Goal: Navigation & Orientation: Find specific page/section

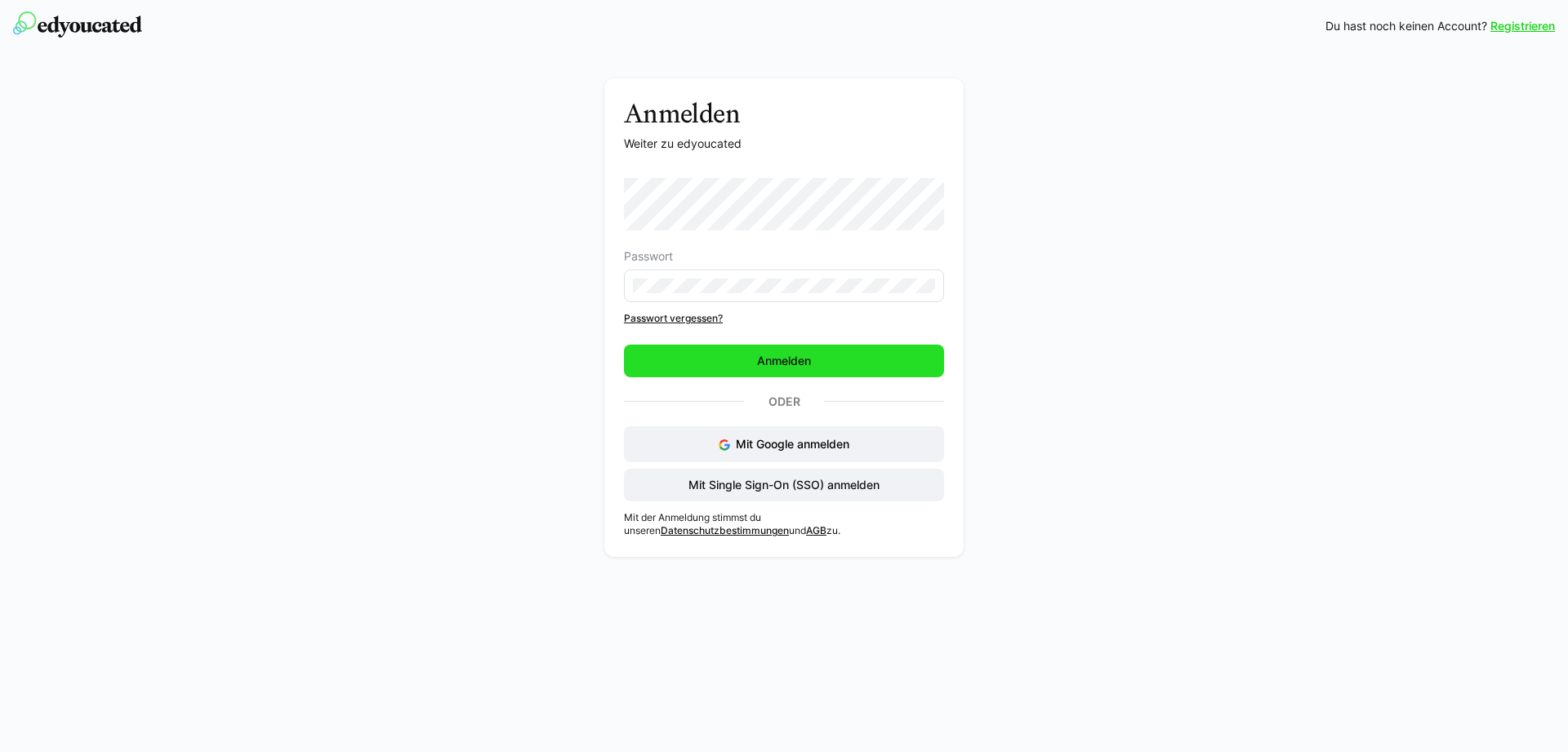
click at [778, 359] on span "Anmelden" at bounding box center [784, 361] width 59 height 16
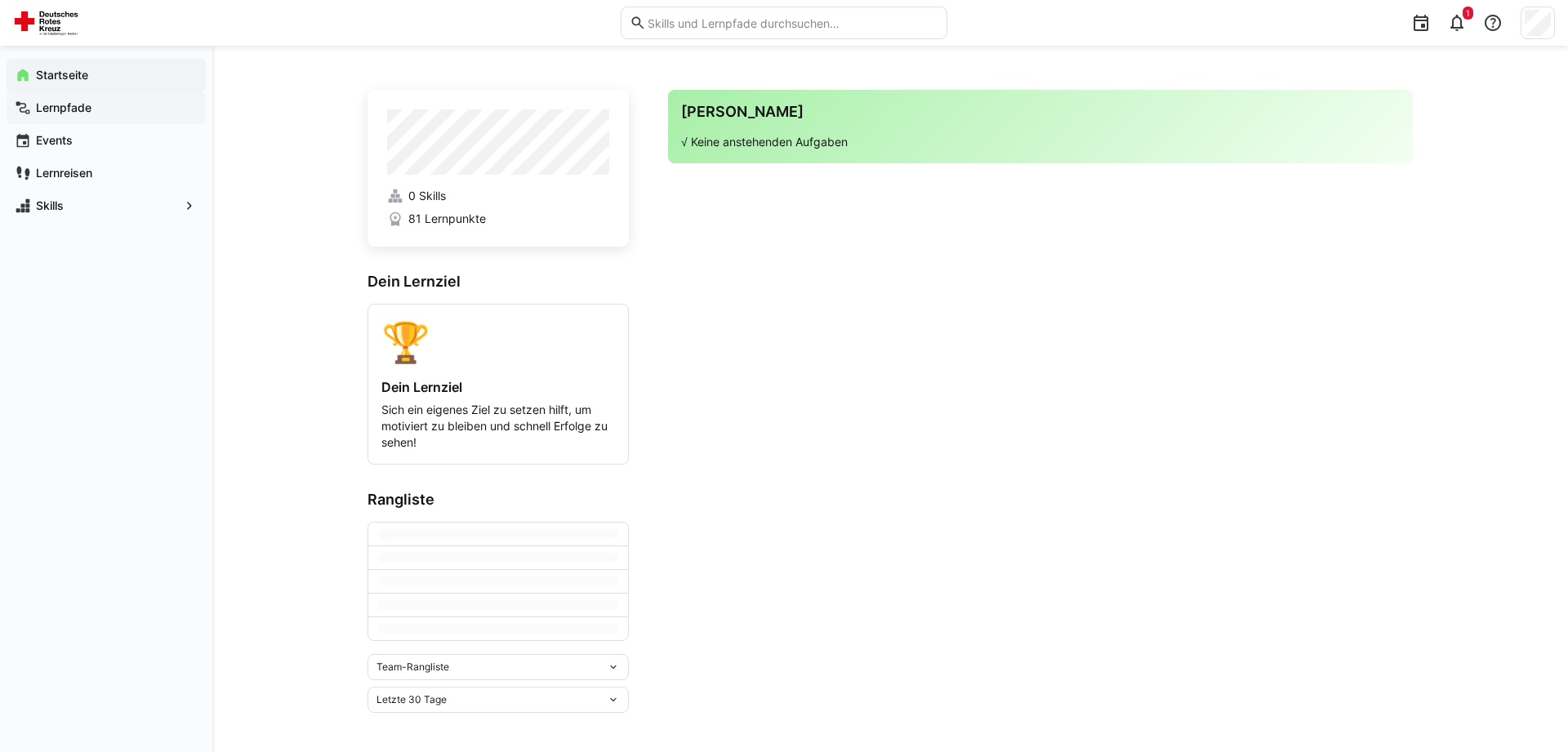
click at [0, 0] on app-navigation-label "Lernpfade" at bounding box center [0, 0] width 0 height 0
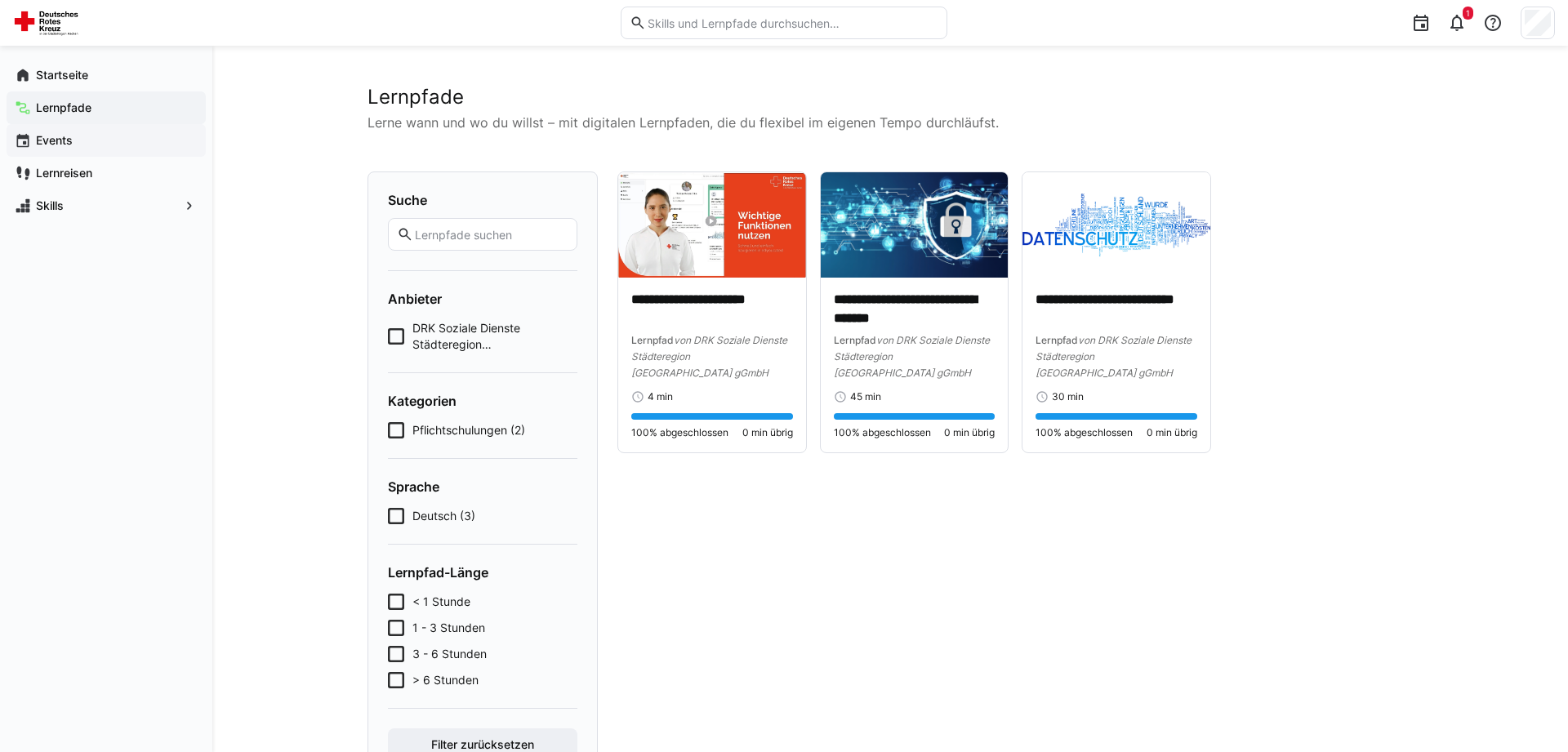
click at [0, 0] on app-navigation-label "Events" at bounding box center [0, 0] width 0 height 0
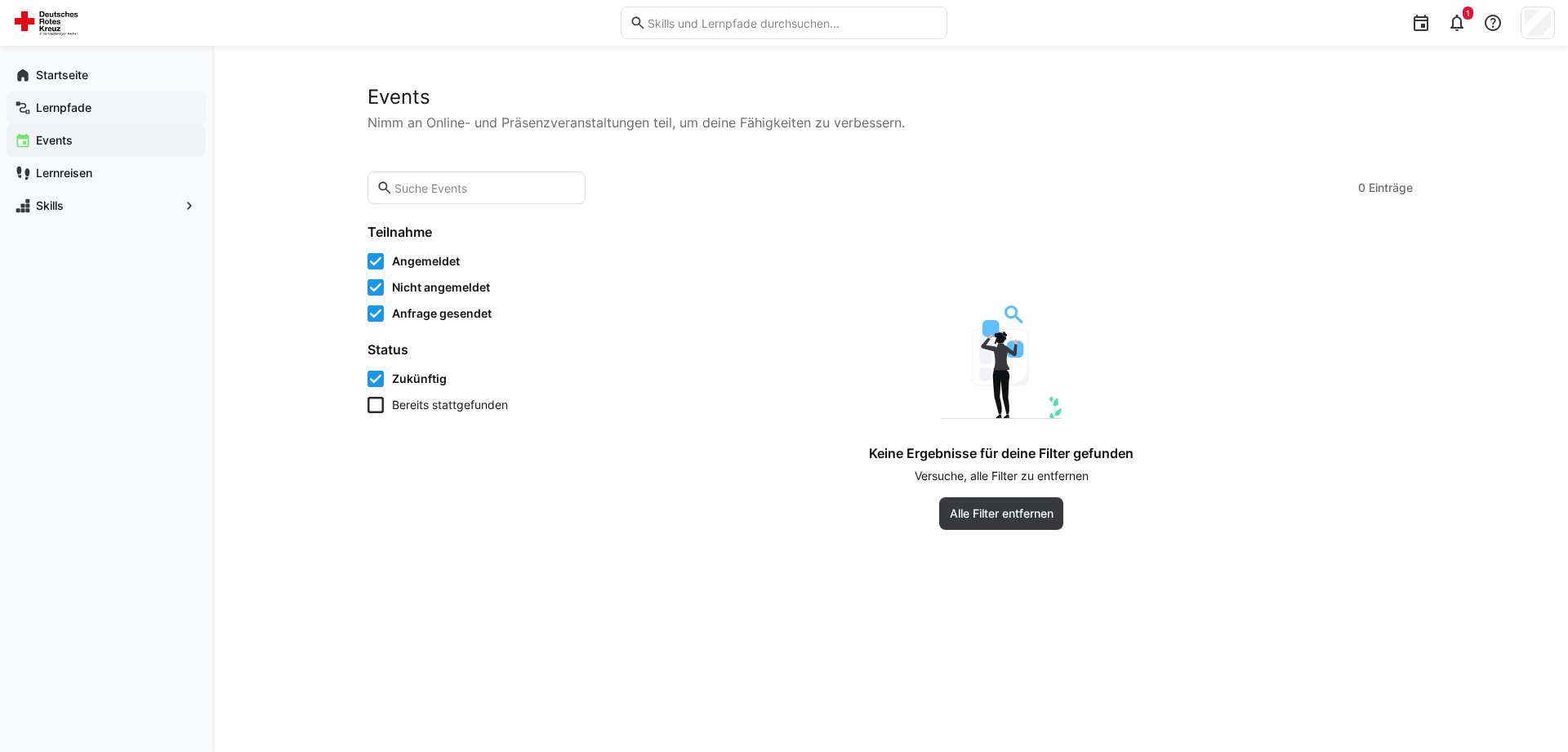
click at [0, 0] on app-navigation-label "Lernpfade" at bounding box center [0, 0] width 0 height 0
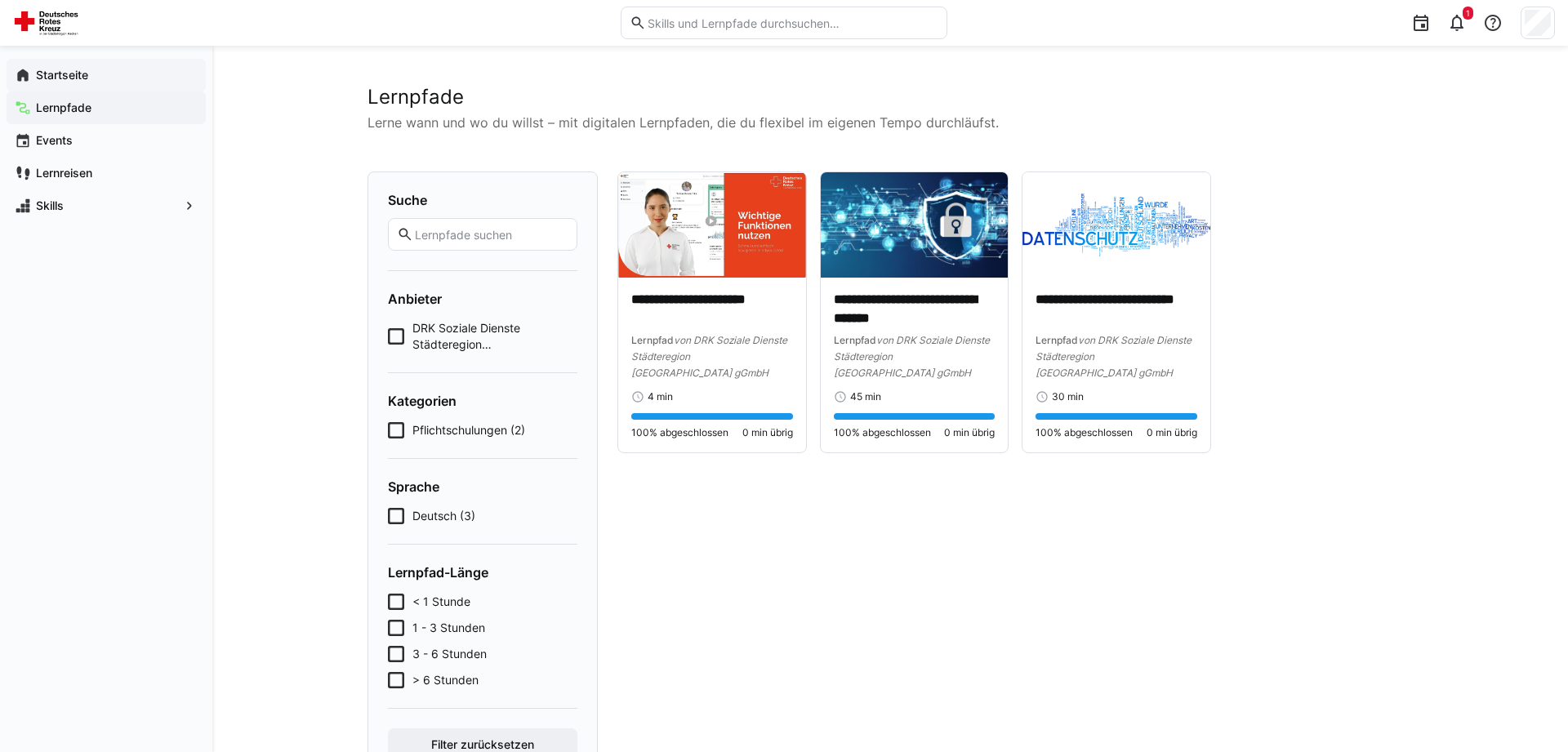
click at [0, 0] on app-navigation-label "Startseite" at bounding box center [0, 0] width 0 height 0
